Goal: Task Accomplishment & Management: Manage account settings

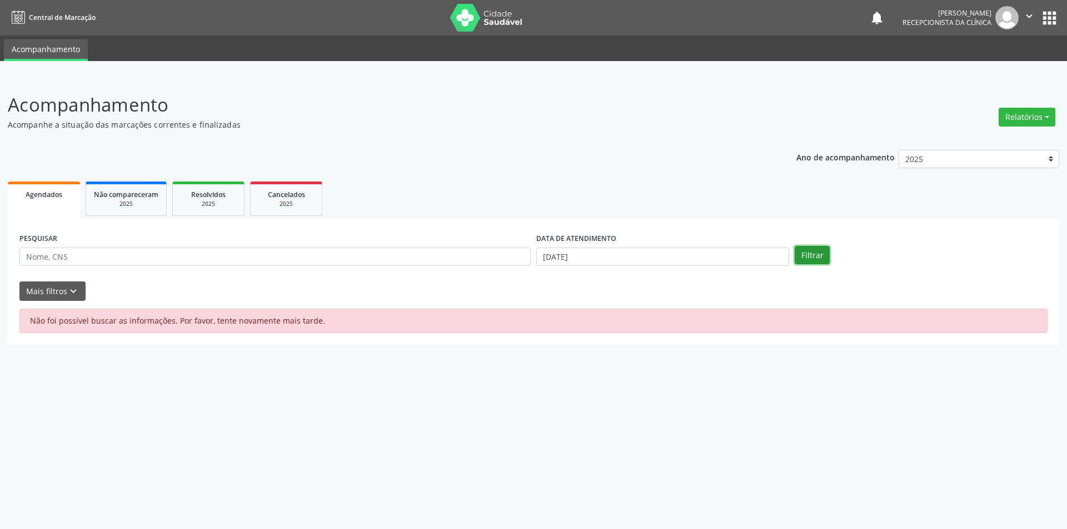
click at [814, 253] on button "Filtrar" at bounding box center [811, 255] width 35 height 19
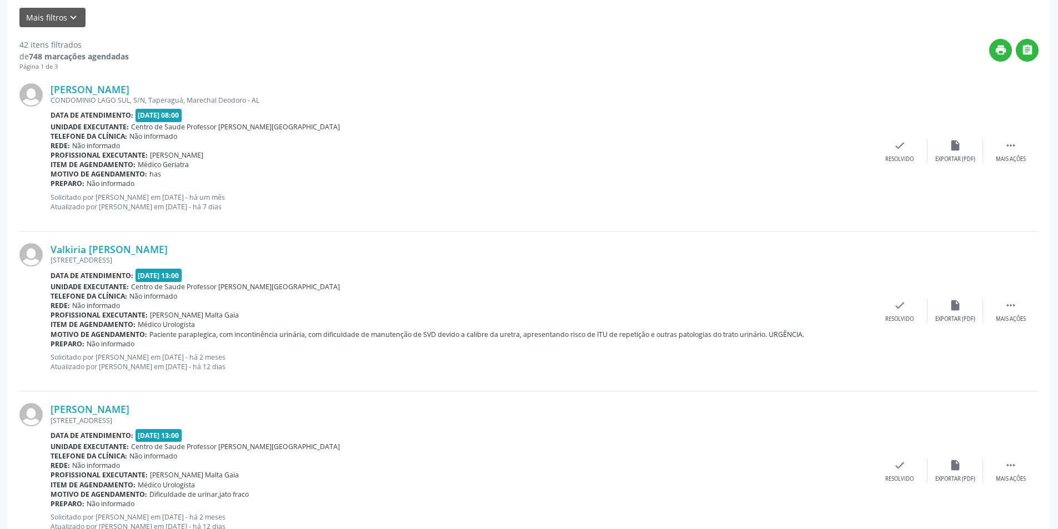
scroll to position [278, 0]
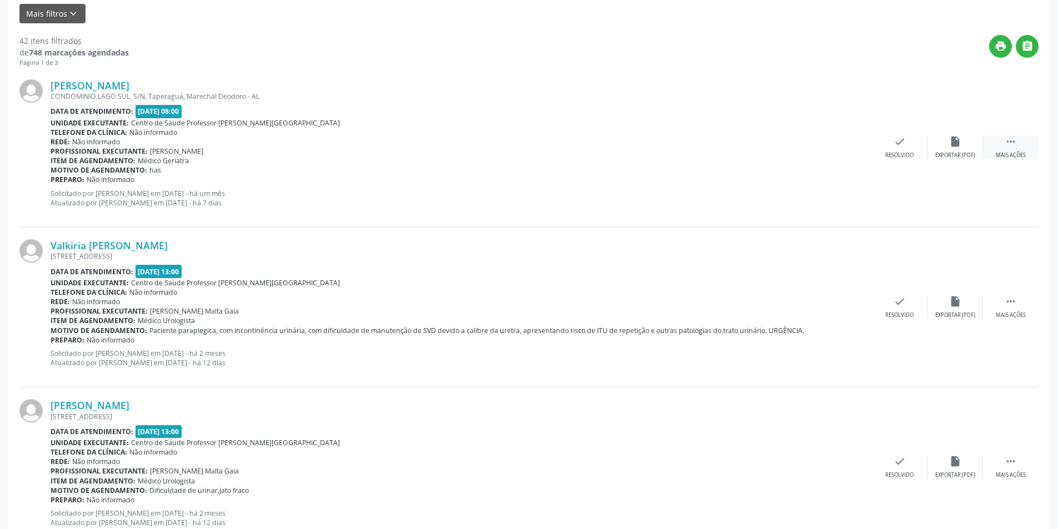
click at [1007, 141] on icon "" at bounding box center [1011, 142] width 12 height 12
click at [946, 155] on div "Não compareceu" at bounding box center [955, 156] width 47 height 8
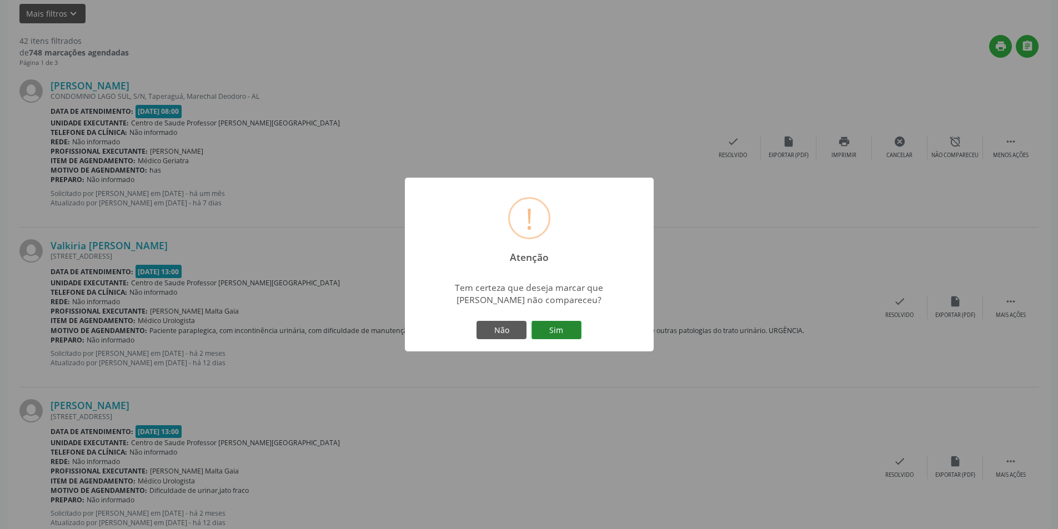
click at [568, 327] on button "Sim" at bounding box center [557, 330] width 50 height 19
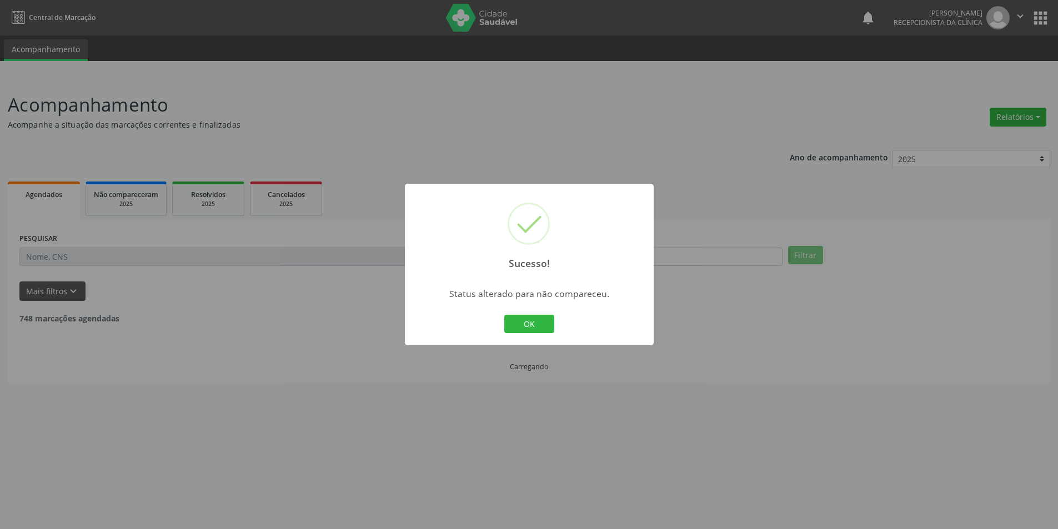
scroll to position [0, 0]
click at [512, 322] on button "OK" at bounding box center [533, 324] width 50 height 19
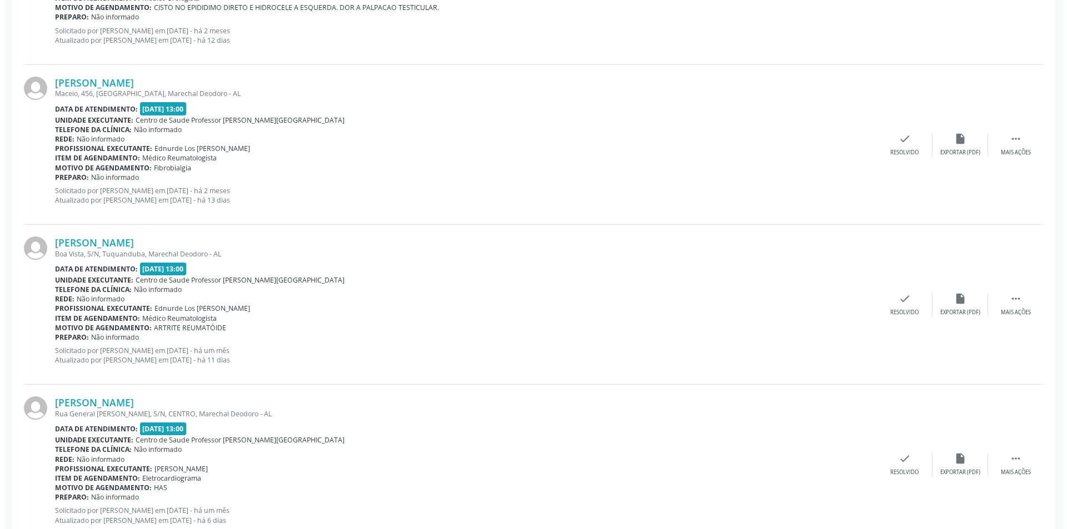
scroll to position [1713, 0]
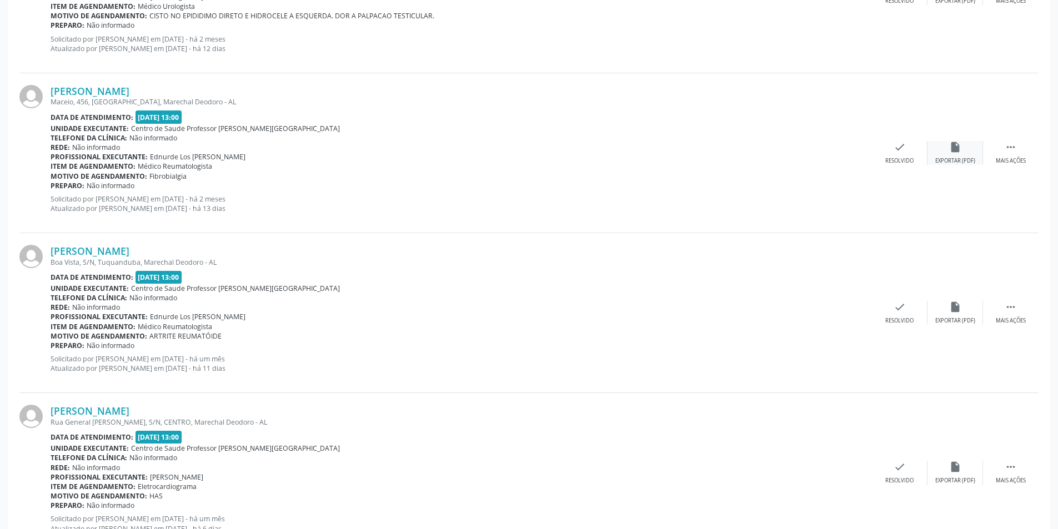
click at [953, 156] on div "insert_drive_file Exportar (PDF)" at bounding box center [956, 153] width 56 height 24
click at [895, 152] on icon "check" at bounding box center [900, 147] width 12 height 12
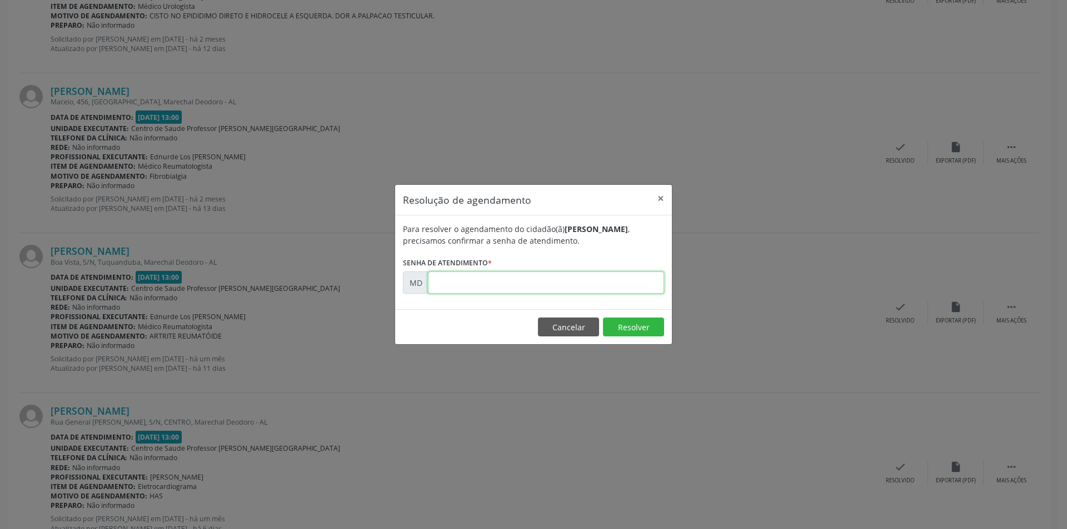
paste input "00003029"
type input "00003029"
click at [619, 322] on button "Resolver" at bounding box center [633, 327] width 61 height 19
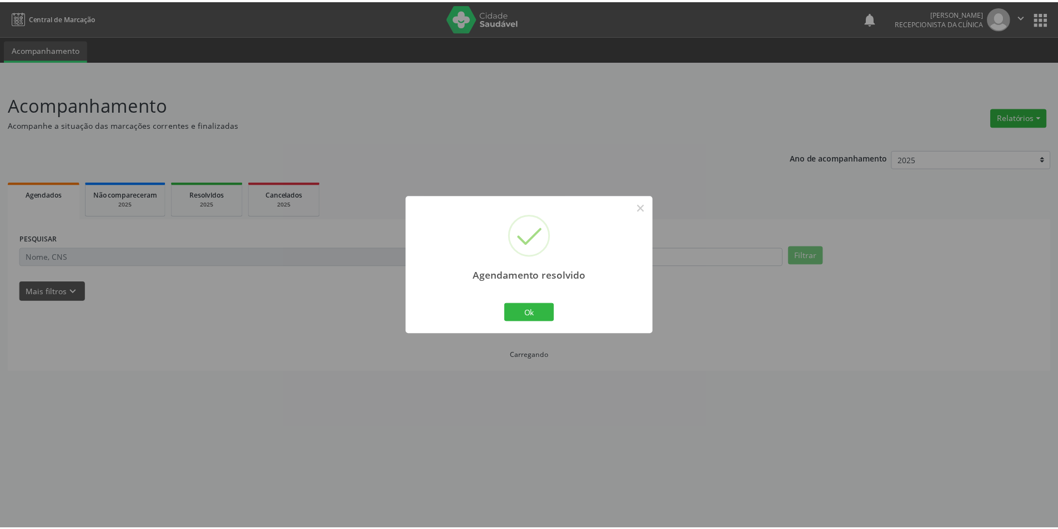
scroll to position [0, 0]
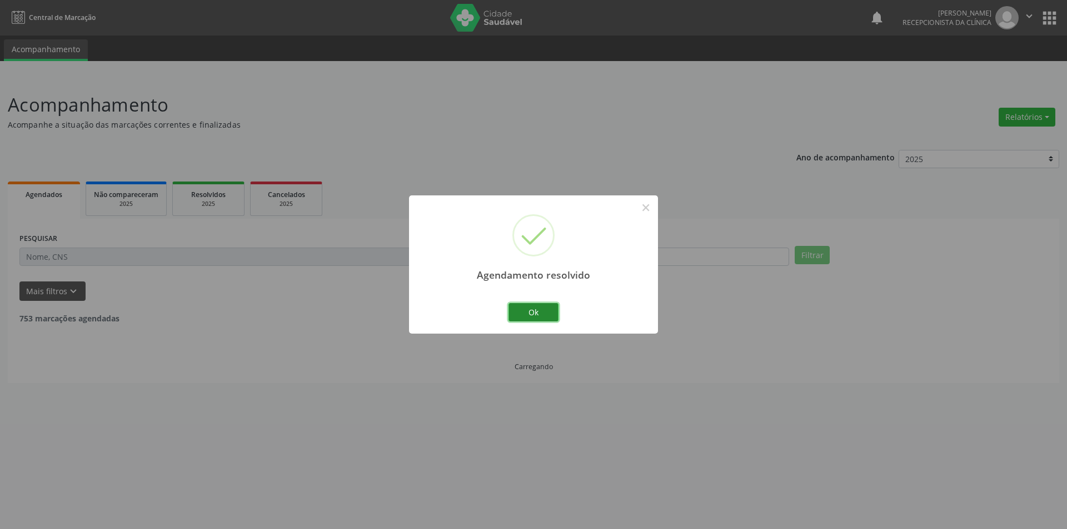
click at [543, 314] on button "Ok" at bounding box center [533, 312] width 50 height 19
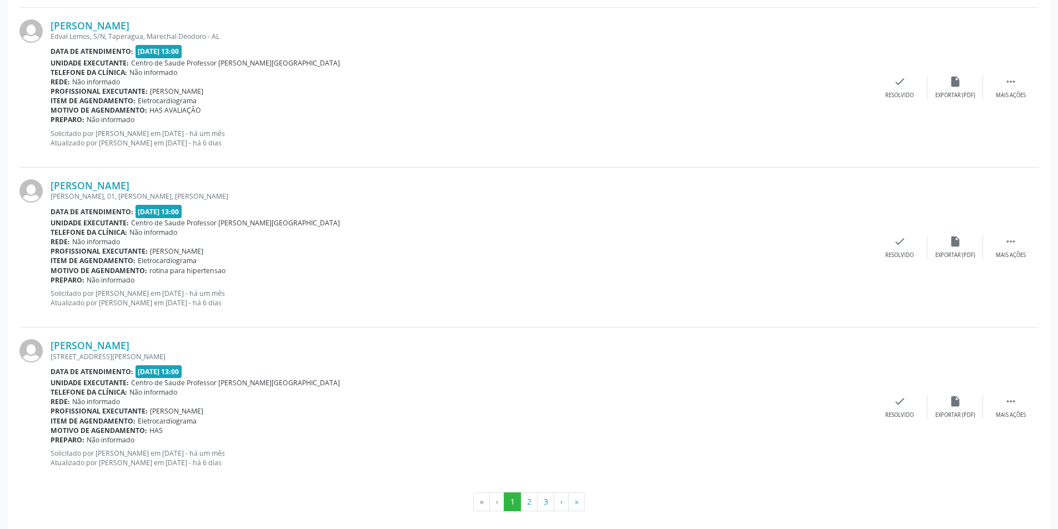
scroll to position [2269, 0]
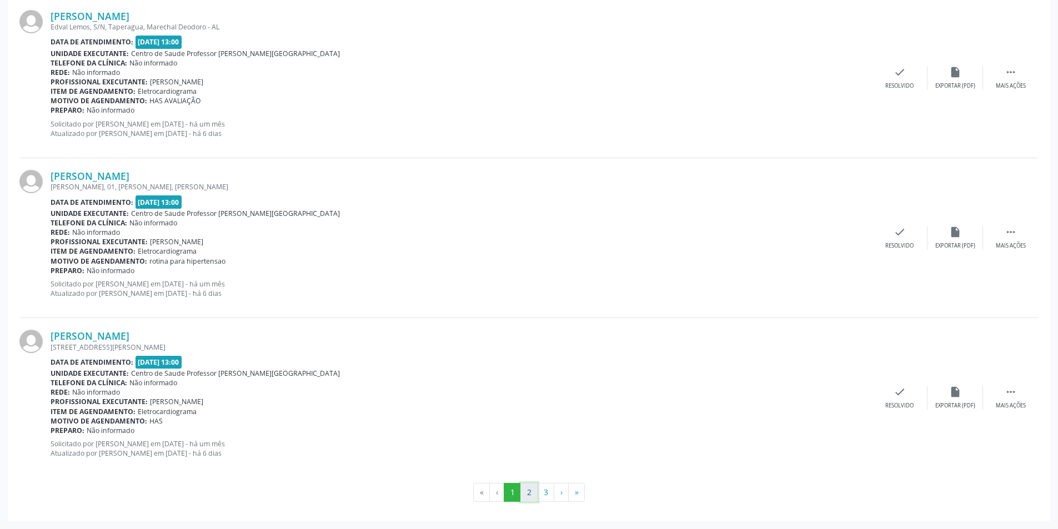
click at [535, 498] on button "2" at bounding box center [528, 492] width 17 height 19
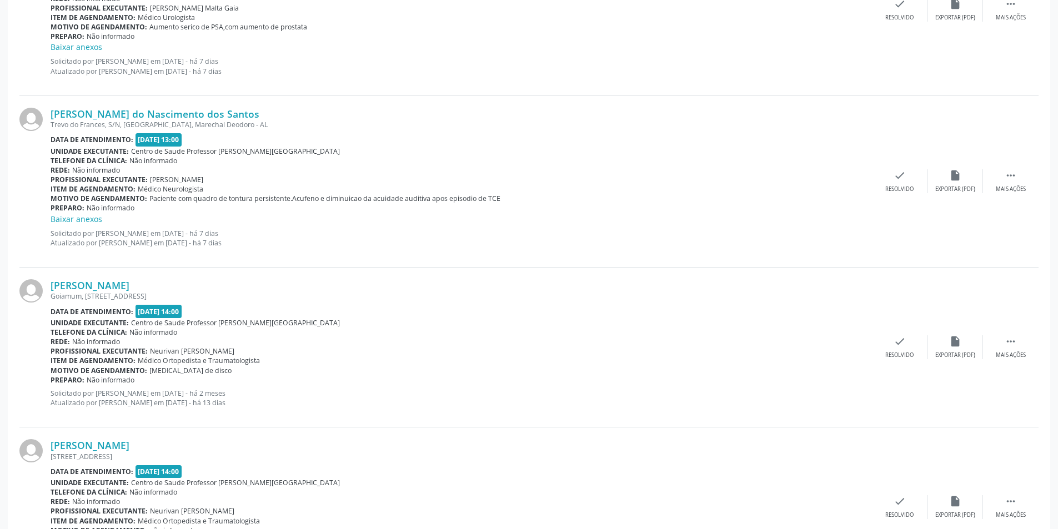
scroll to position [2204, 0]
